Goal: Task Accomplishment & Management: Complete application form

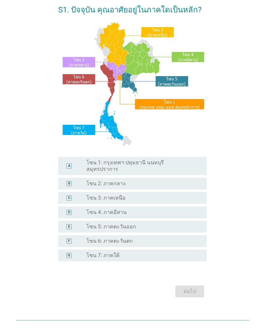
scroll to position [29, 0]
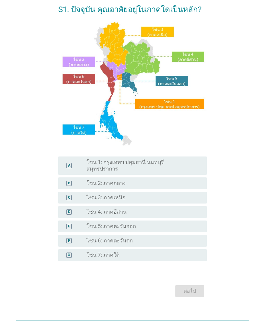
click at [141, 210] on div "D radio_button_unchecked โซน 4: ภาคอีสาน" at bounding box center [132, 212] width 149 height 12
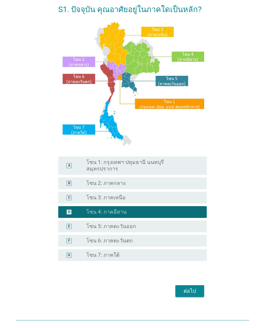
click at [187, 285] on button "ต่อไป" at bounding box center [189, 291] width 29 height 12
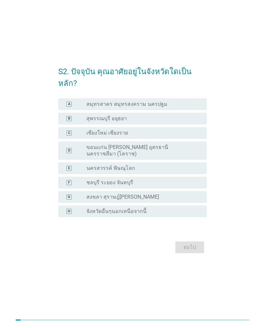
scroll to position [7, 0]
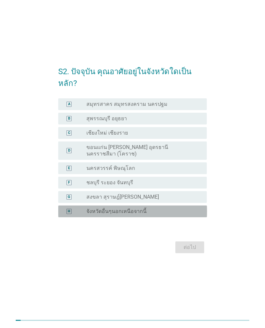
click at [190, 211] on div "H radio_button_unchecked จังหวัดอื่นๆนอกเหนือจากนี้" at bounding box center [132, 212] width 149 height 12
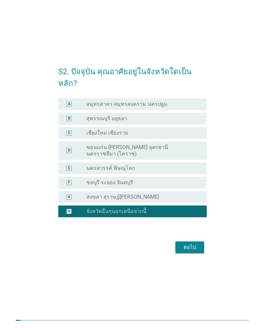
click at [187, 244] on div "ต่อไป" at bounding box center [189, 248] width 18 height 8
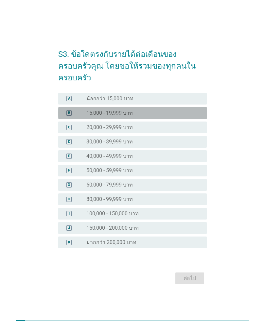
click at [179, 110] on div "radio_button_unchecked 15,000 - 19,999 บาท" at bounding box center [141, 113] width 110 height 7
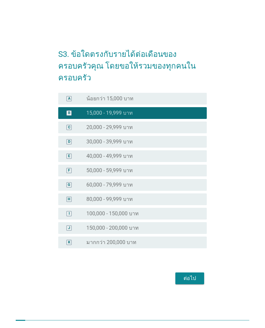
click at [186, 275] on div "ต่อไป" at bounding box center [189, 279] width 18 height 8
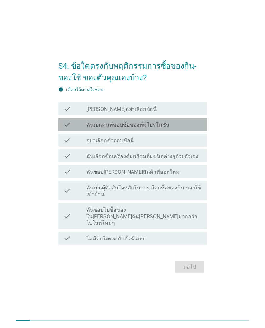
click at [193, 128] on div "check_box_outline_blank ฉันเป็นคนที่ชอบซื้อของที่มีโปรโมชั่น" at bounding box center [143, 125] width 115 height 8
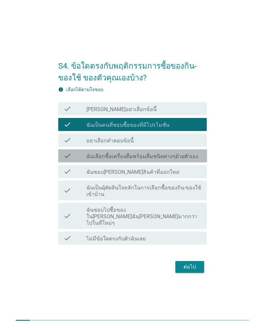
click at [191, 160] on label "ฉันเลือกซื้อเครื่องดื่มพร้อมดื่มชนิดต่างๆด้วยตัวเอง" at bounding box center [142, 156] width 112 height 7
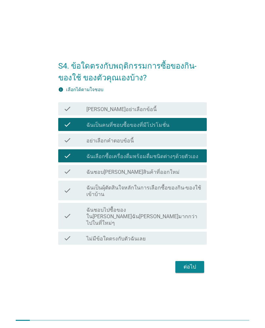
click at [183, 178] on div "check check_box_outline_blank ฉันชอบ[PERSON_NAME]สินค้าที่ออกใหม่" at bounding box center [132, 171] width 149 height 13
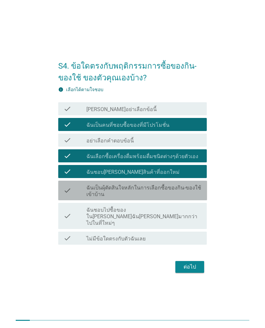
click at [186, 198] on label "ฉันเป็นผุ้ตัดสินใจหลักในการเลือกซื้อของกิน-ของใช้เข้าบ้าน" at bounding box center [143, 191] width 115 height 13
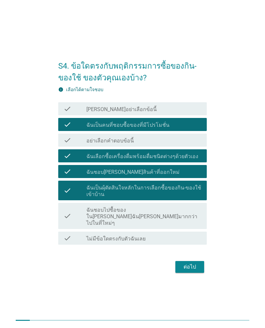
click at [186, 217] on label "ฉันชอบไปซื้อของใน[PERSON_NAME]ฉัน[PERSON_NAME]มากกว่าไปในที่ใหม่ๆ" at bounding box center [143, 217] width 115 height 20
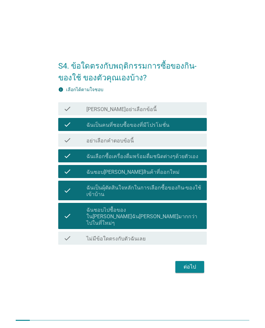
click at [188, 265] on div "ต่อไป" at bounding box center [189, 267] width 18 height 8
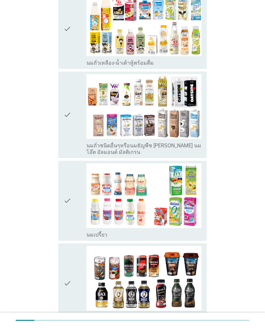
scroll to position [239, 0]
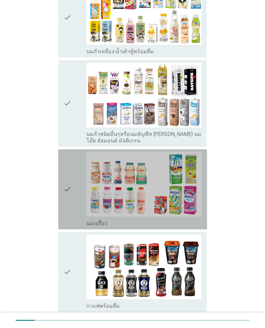
click at [183, 180] on img at bounding box center [143, 184] width 115 height 65
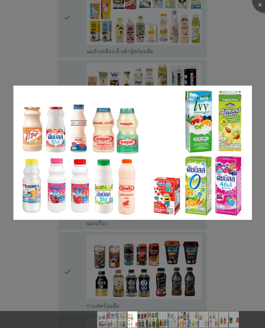
click at [196, 171] on img at bounding box center [132, 153] width 238 height 134
click at [124, 270] on div at bounding box center [132, 164] width 265 height 328
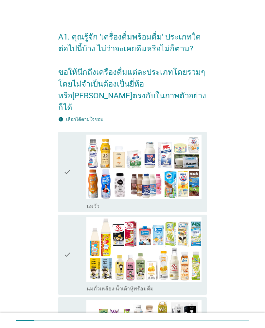
scroll to position [0, 0]
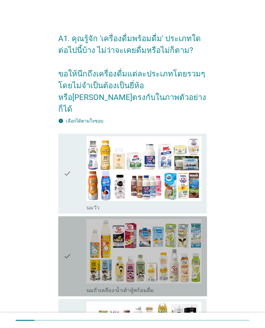
click at [66, 247] on icon "check" at bounding box center [67, 256] width 8 height 75
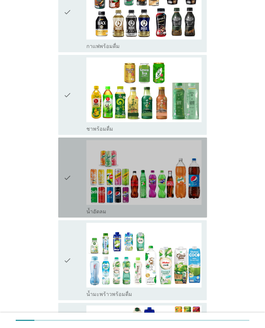
scroll to position [470, 0]
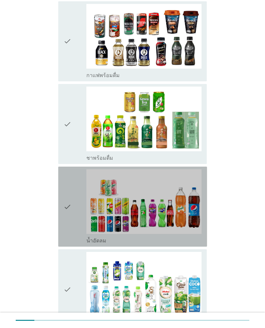
click at [71, 192] on icon "check" at bounding box center [67, 206] width 8 height 75
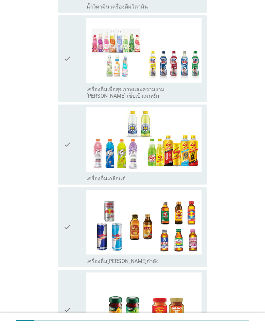
scroll to position [1043, 0]
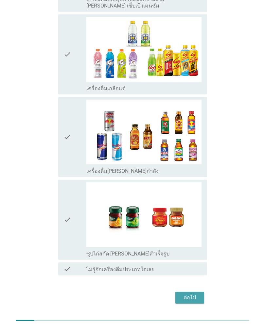
click at [186, 294] on div "ต่อไป" at bounding box center [189, 298] width 18 height 8
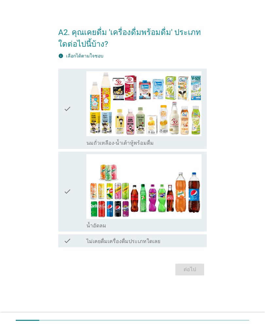
scroll to position [0, 0]
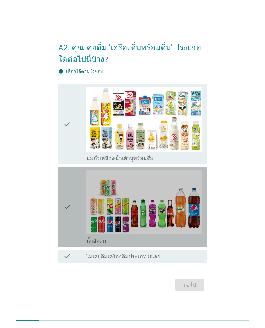
click at [71, 199] on icon "check" at bounding box center [67, 207] width 8 height 75
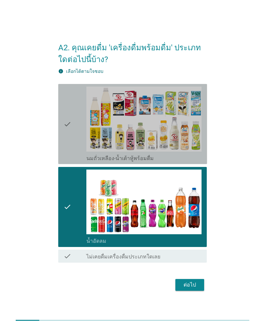
click at [74, 157] on div "check" at bounding box center [74, 124] width 23 height 75
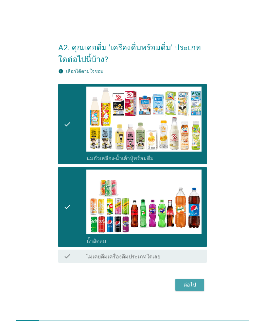
scroll to position [4, 0]
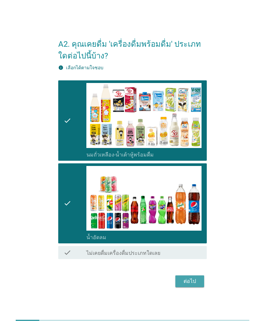
click at [180, 280] on div "ต่อไป" at bounding box center [189, 282] width 18 height 8
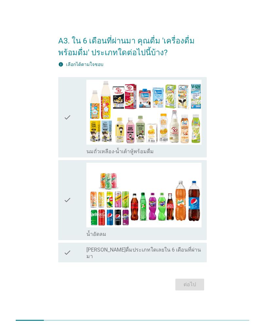
scroll to position [0, 0]
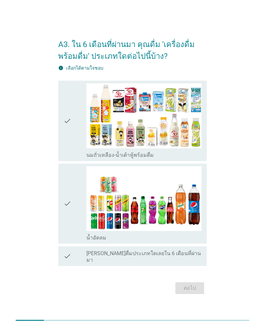
click at [77, 146] on div "check" at bounding box center [74, 120] width 23 height 75
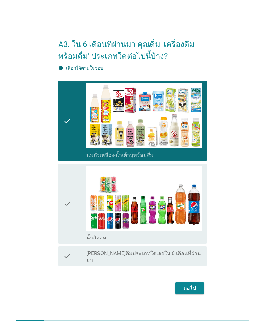
click at [76, 219] on div "check" at bounding box center [74, 203] width 23 height 75
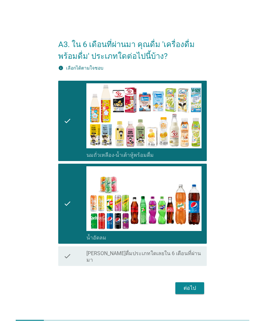
click at [191, 284] on div "ต่อไป" at bounding box center [189, 288] width 18 height 8
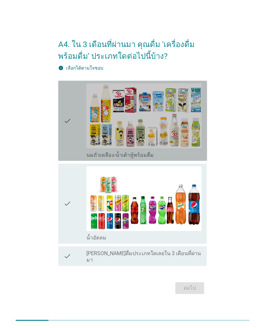
click at [76, 145] on div "check" at bounding box center [74, 120] width 23 height 75
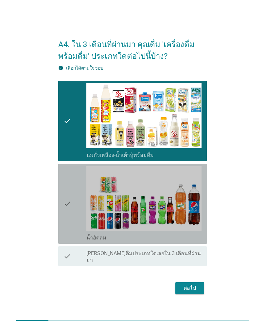
click at [71, 215] on div "check" at bounding box center [74, 203] width 23 height 75
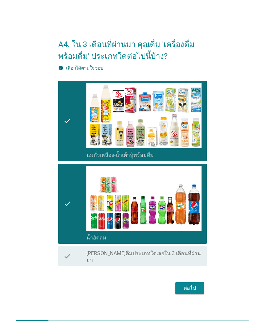
click at [188, 284] on div "ต่อไป" at bounding box center [189, 288] width 18 height 8
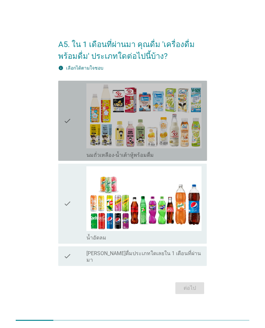
click at [72, 149] on div "check" at bounding box center [74, 120] width 23 height 75
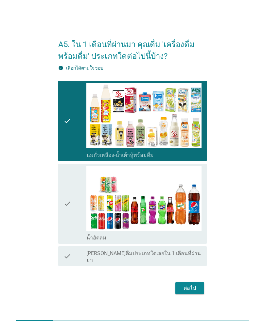
click at [74, 213] on div "check" at bounding box center [74, 203] width 23 height 75
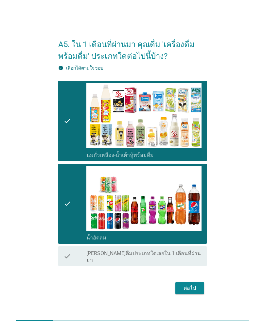
click at [194, 284] on div "ต่อไป" at bounding box center [189, 288] width 18 height 8
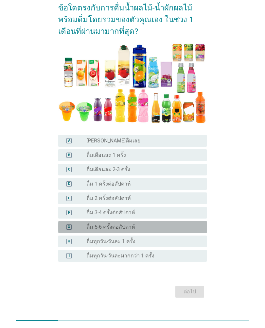
scroll to position [67, 0]
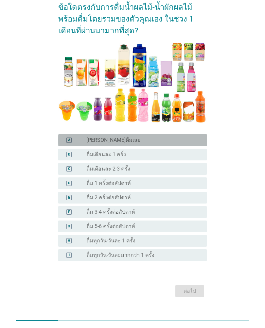
click at [175, 139] on div "radio_button_unchecked [PERSON_NAME]ดื่มเลย" at bounding box center [141, 140] width 110 height 7
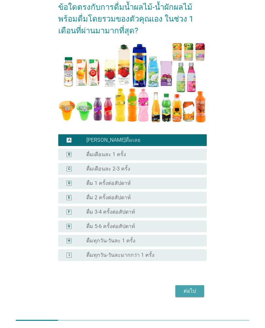
click at [186, 293] on div "ต่อไป" at bounding box center [189, 291] width 18 height 8
